Goal: Task Accomplishment & Management: Manage account settings

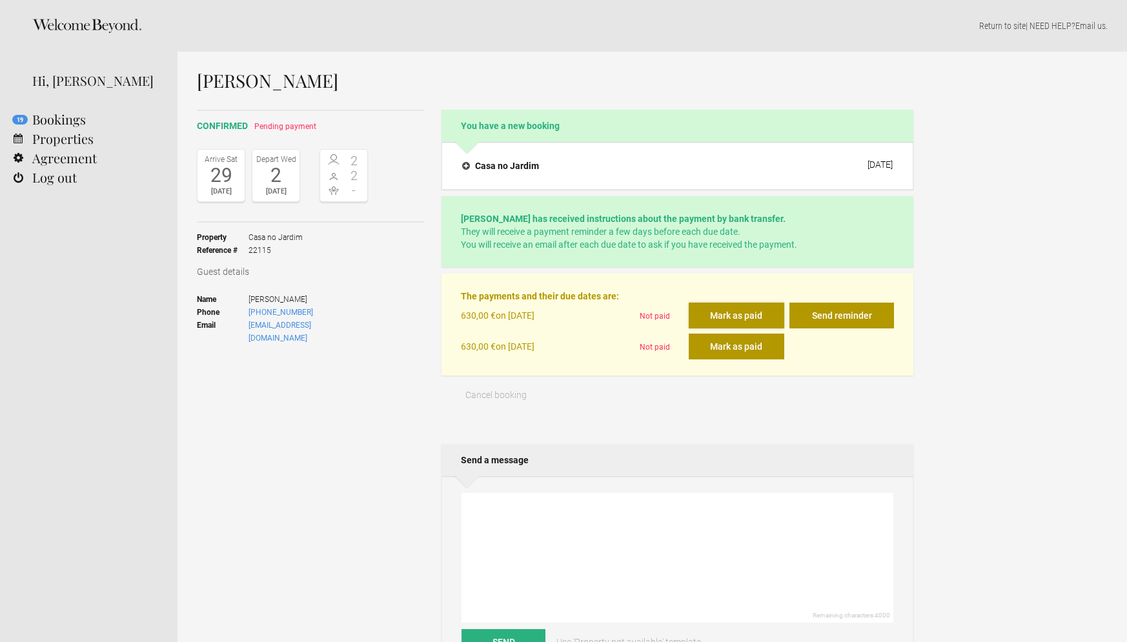
click at [749, 315] on button "Mark as paid" at bounding box center [737, 316] width 96 height 26
click at [736, 313] on button "Mark as paid" at bounding box center [737, 316] width 96 height 26
